Goal: Task Accomplishment & Management: Manage account settings

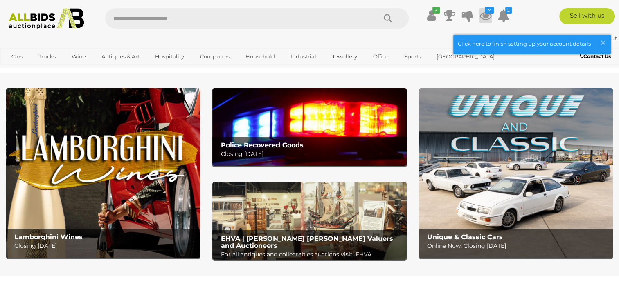
click at [483, 15] on icon at bounding box center [485, 15] width 12 height 15
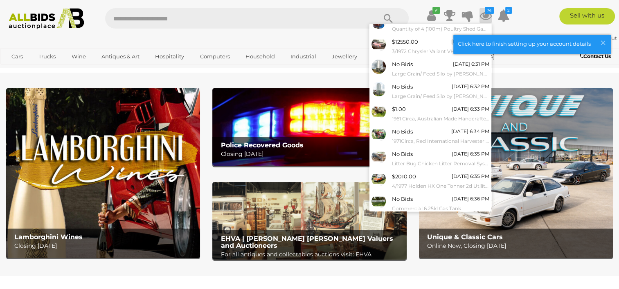
scroll to position [72, 0]
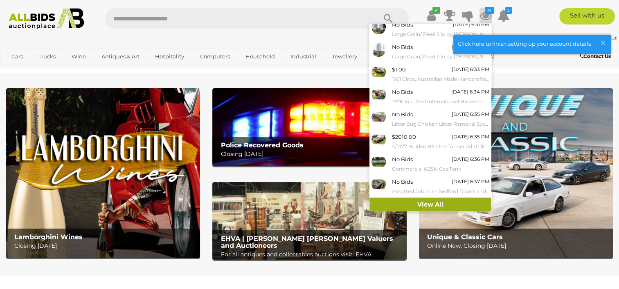
click at [467, 203] on link "View All" at bounding box center [430, 205] width 122 height 14
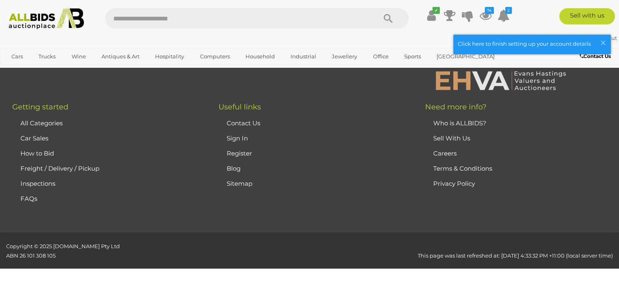
scroll to position [11230, 0]
